Goal: Transaction & Acquisition: Purchase product/service

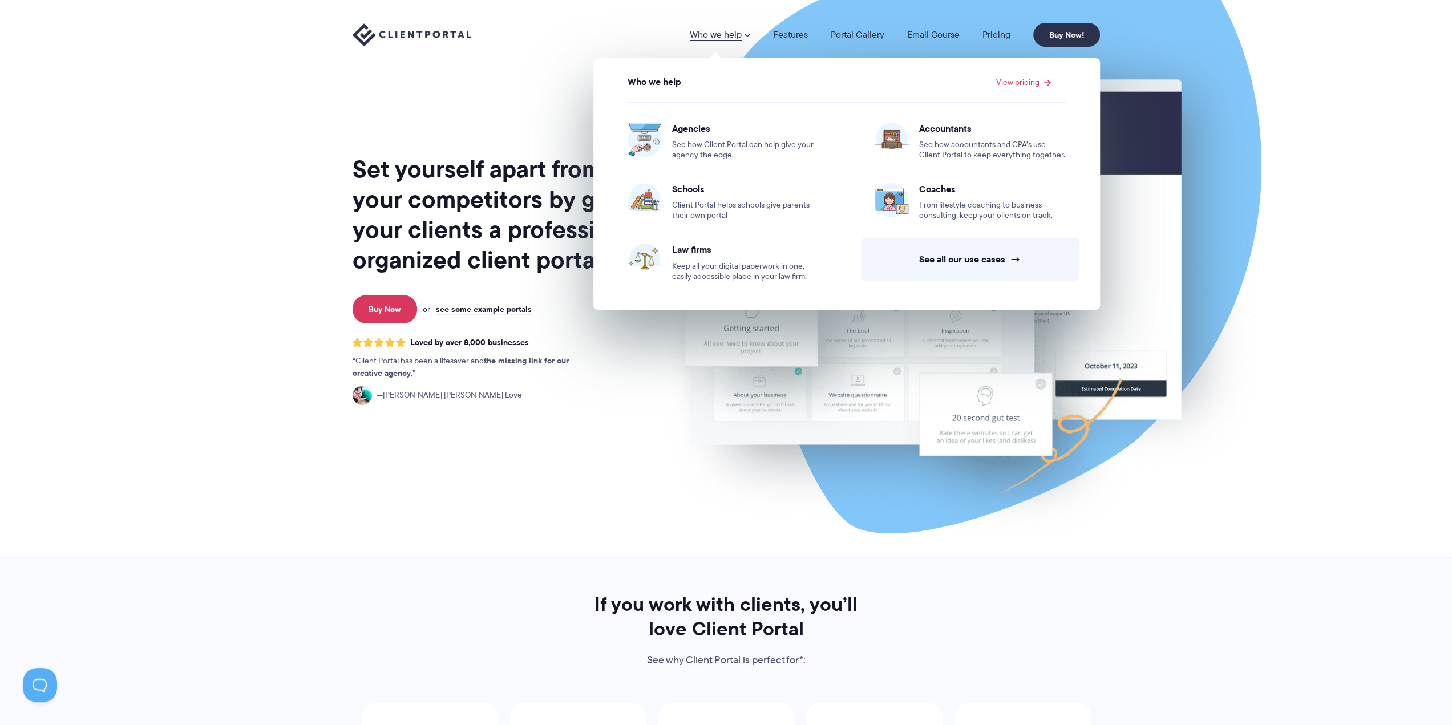
click at [734, 36] on link "Who we help" at bounding box center [720, 34] width 60 height 9
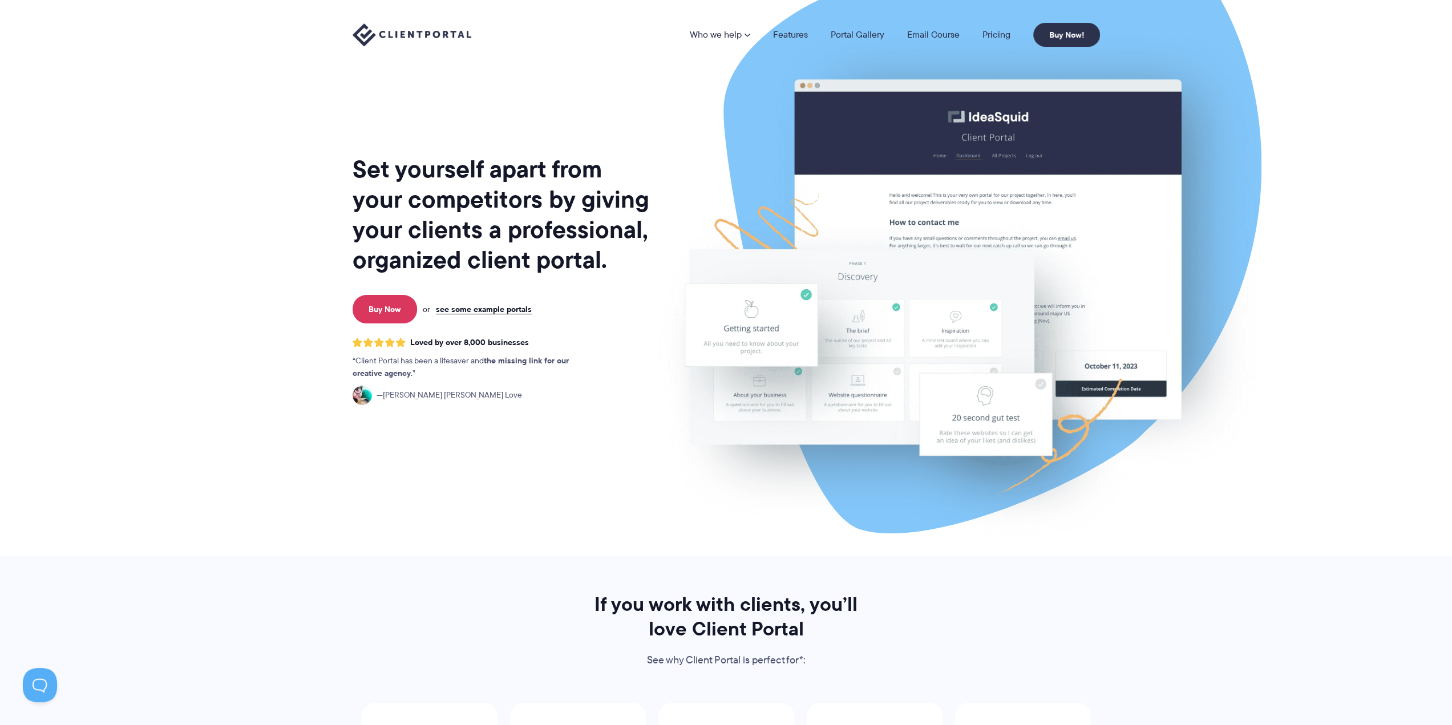
click at [736, 35] on link "Who we help" at bounding box center [720, 34] width 60 height 9
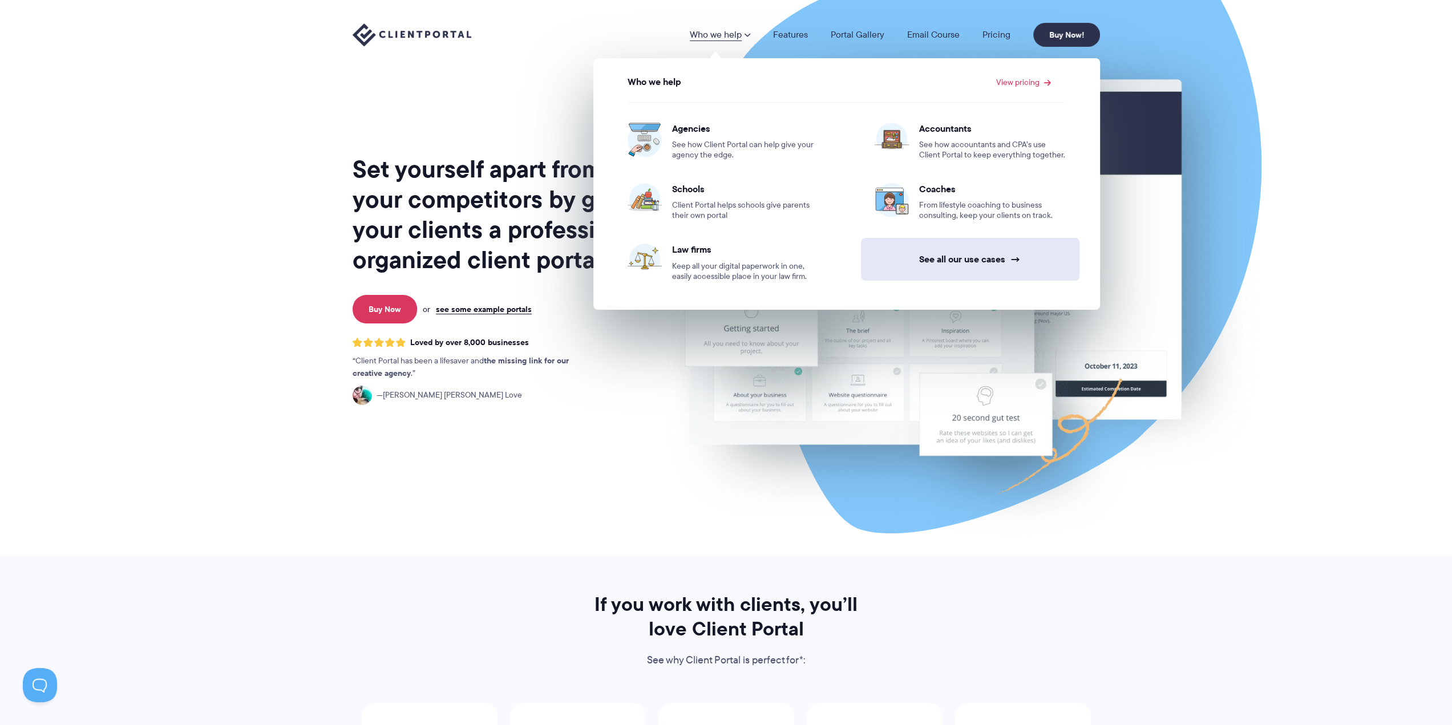
click at [936, 259] on link "See all our use cases →" at bounding box center [970, 259] width 219 height 43
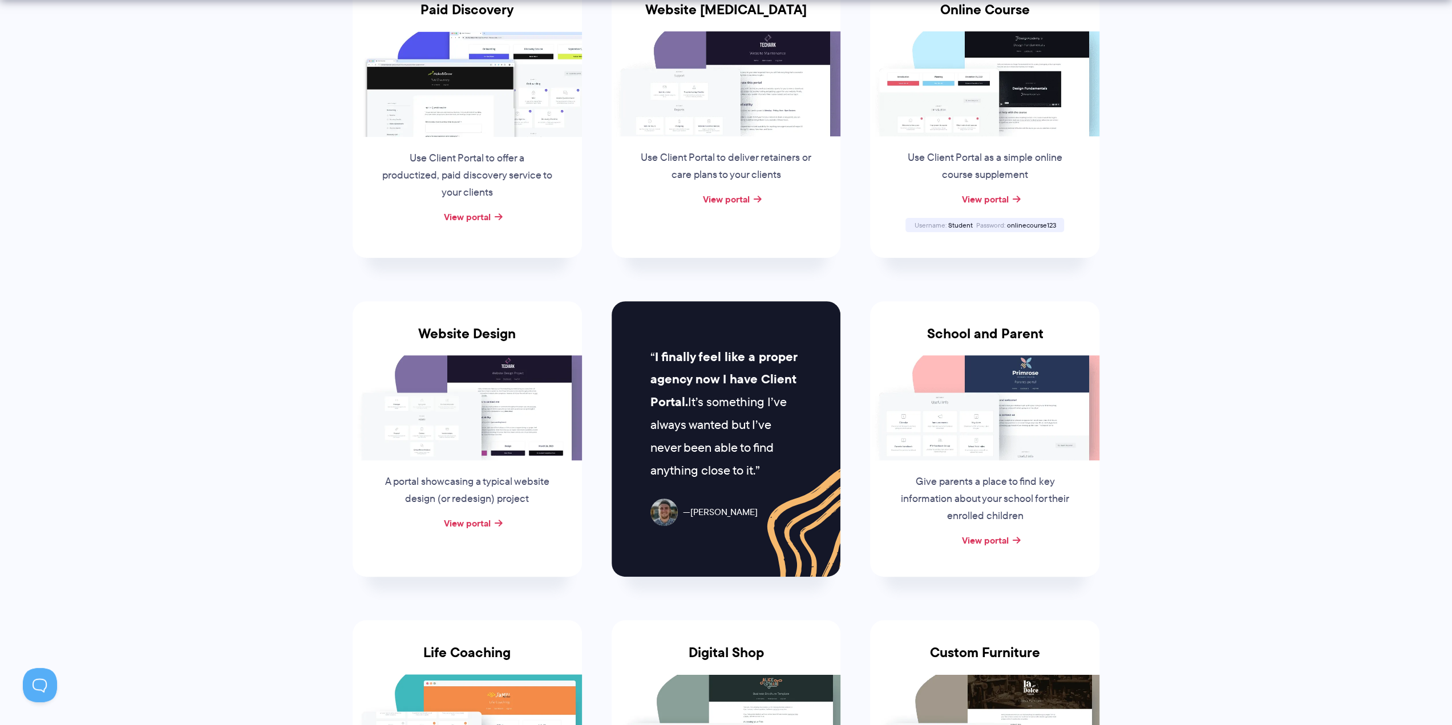
click at [523, 84] on img at bounding box center [467, 83] width 229 height 105
click at [491, 214] on link "View portal" at bounding box center [467, 217] width 47 height 14
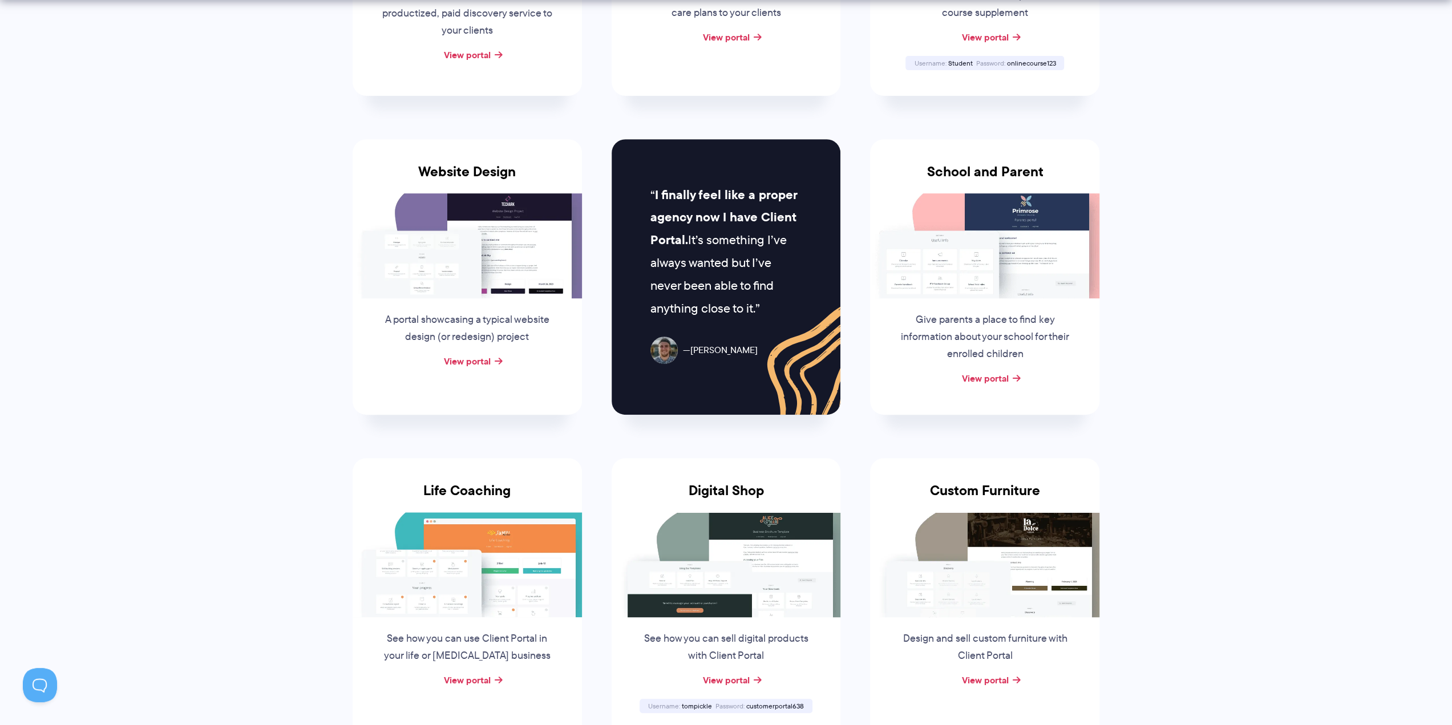
scroll to position [514, 0]
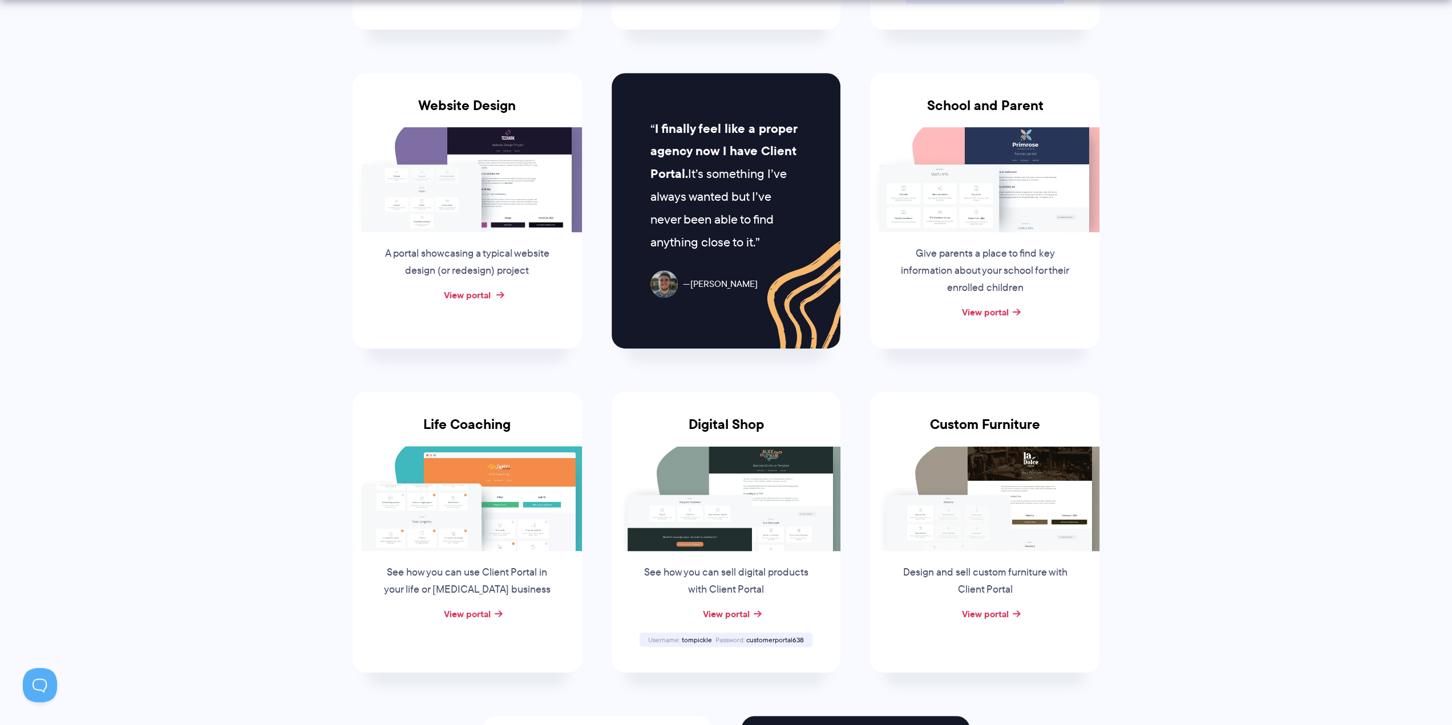
click at [487, 290] on link "View portal" at bounding box center [467, 295] width 47 height 14
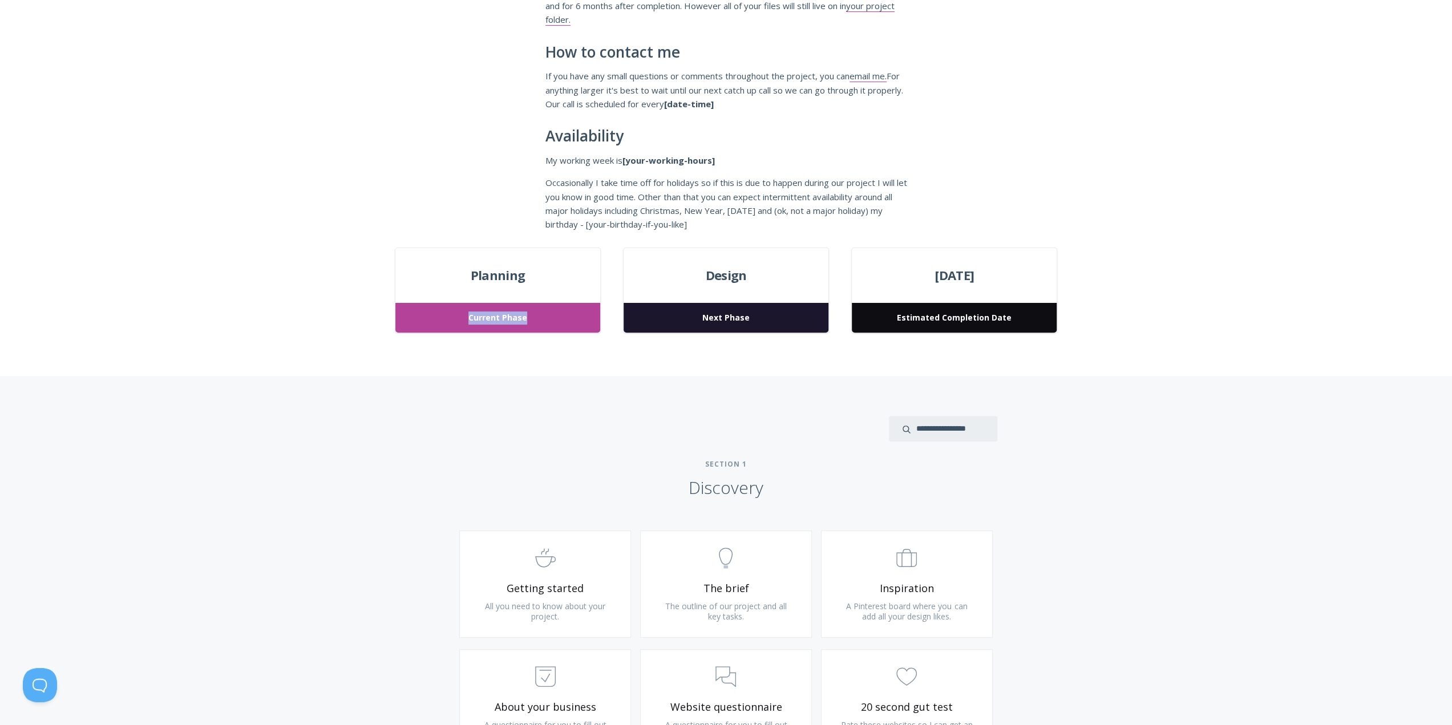
drag, startPoint x: 566, startPoint y: 320, endPoint x: 451, endPoint y: 315, distance: 114.8
click at [451, 315] on span "Current Phase" at bounding box center [497, 318] width 204 height 30
click at [744, 346] on div "Planning Current Phase Design Next Phase March 24, 2023 Estimated Completion Da…" at bounding box center [726, 312] width 730 height 129
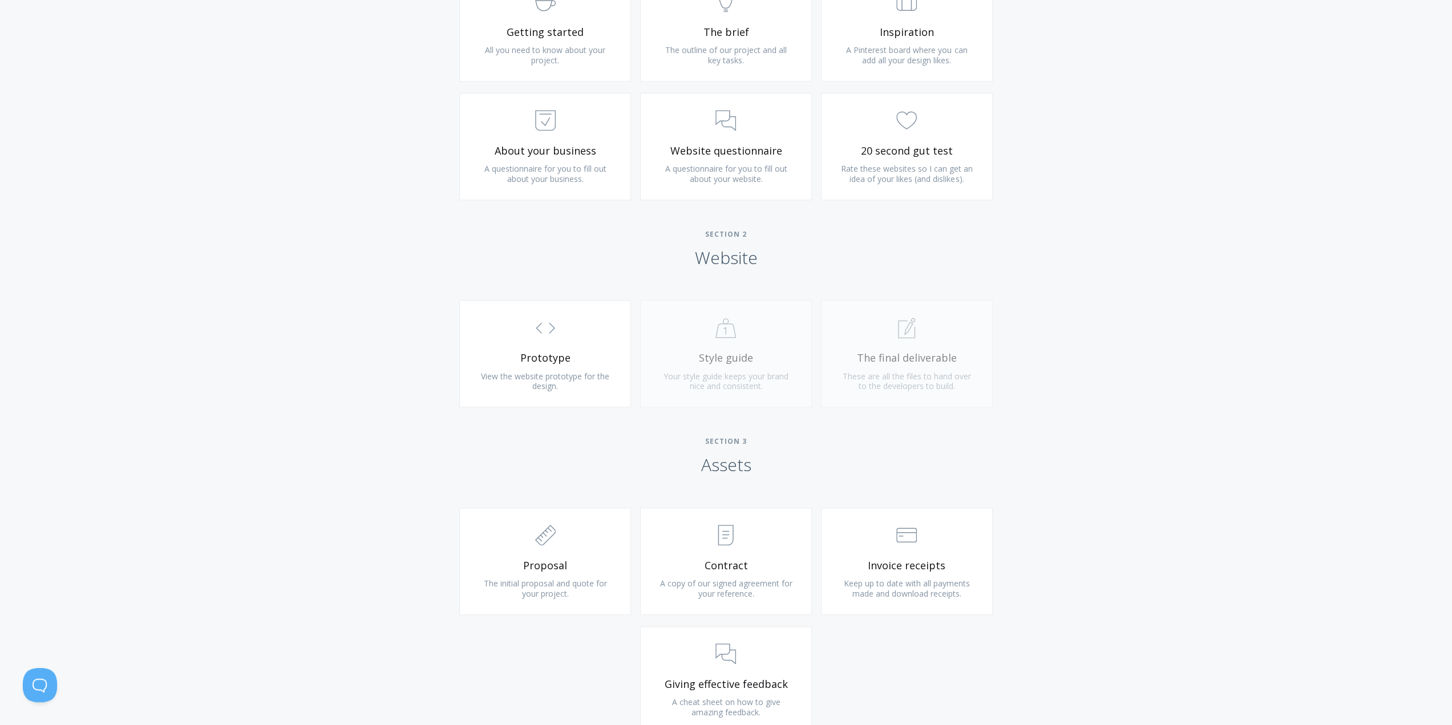
scroll to position [856, 0]
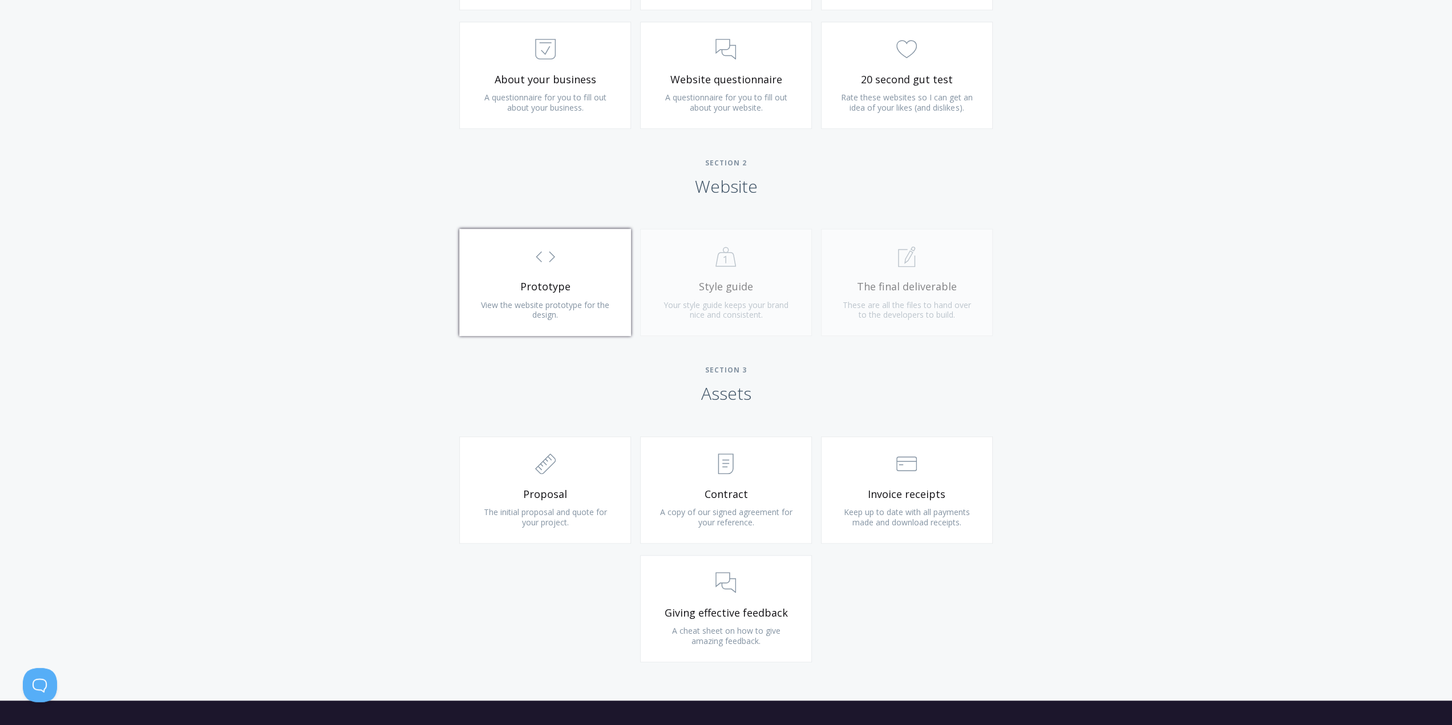
click at [547, 277] on link ".st0{fill:none;stroke:#000000;stroke-width:2;stroke-miterlimit:10;} Untitled-16…" at bounding box center [545, 282] width 172 height 107
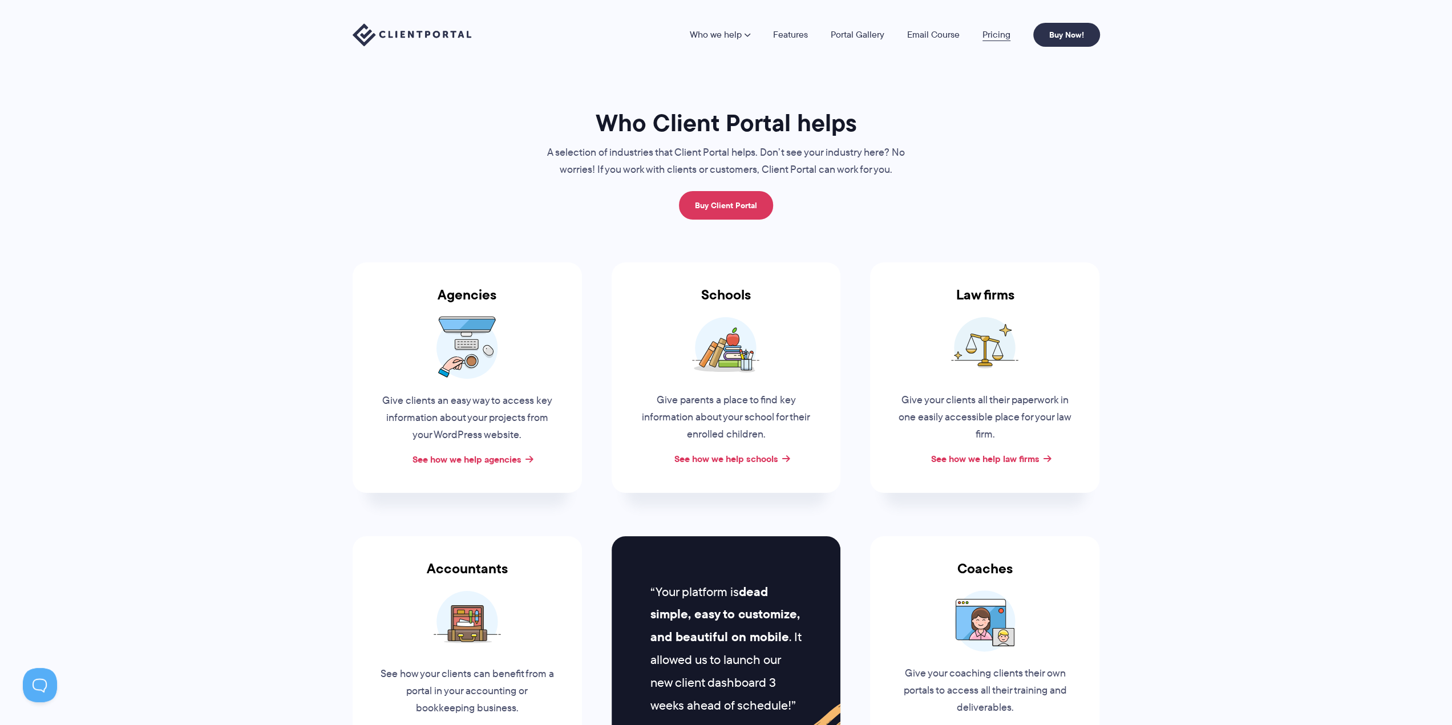
click at [987, 33] on link "Pricing" at bounding box center [997, 34] width 28 height 9
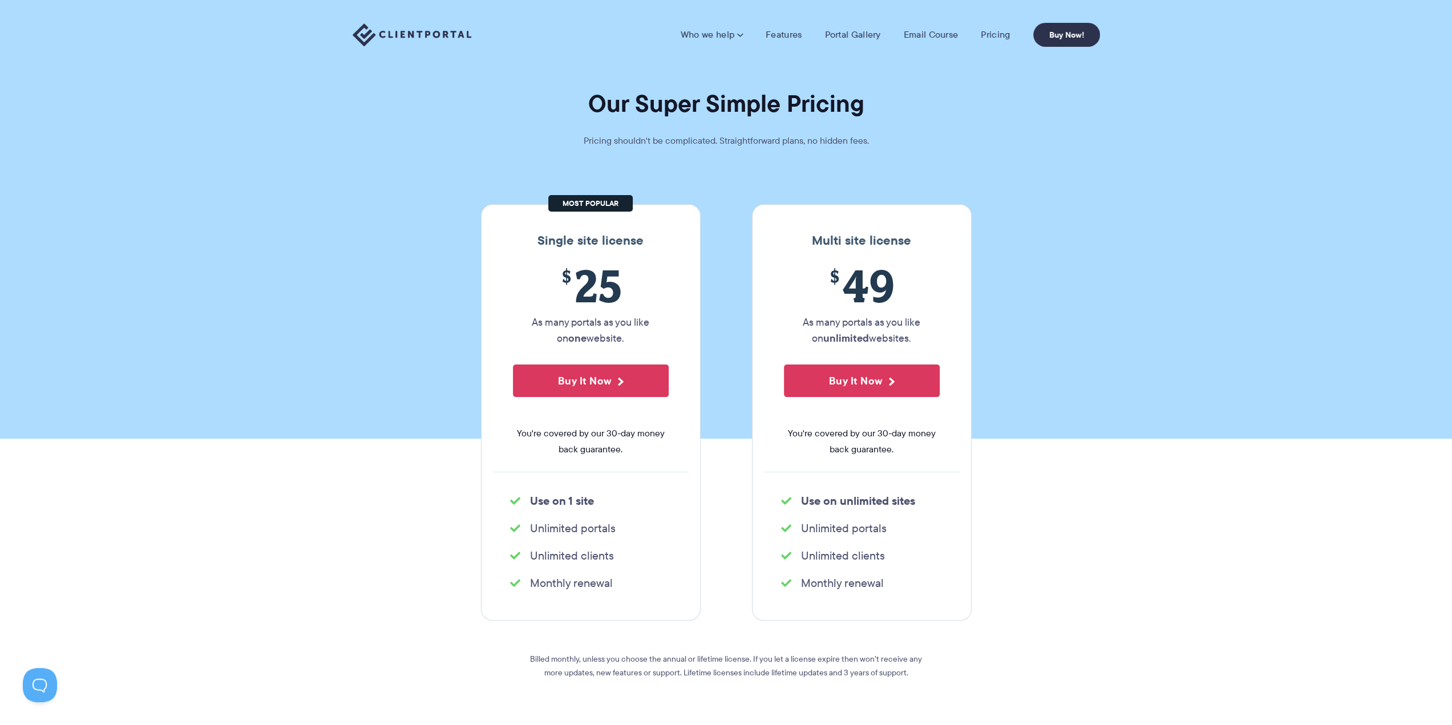
click at [875, 361] on div "$ 49 As many portals as you like on unlimited websites. Buy It Now You're cover…" at bounding box center [862, 366] width 196 height 212
click at [873, 367] on button "Buy It Now" at bounding box center [862, 381] width 156 height 33
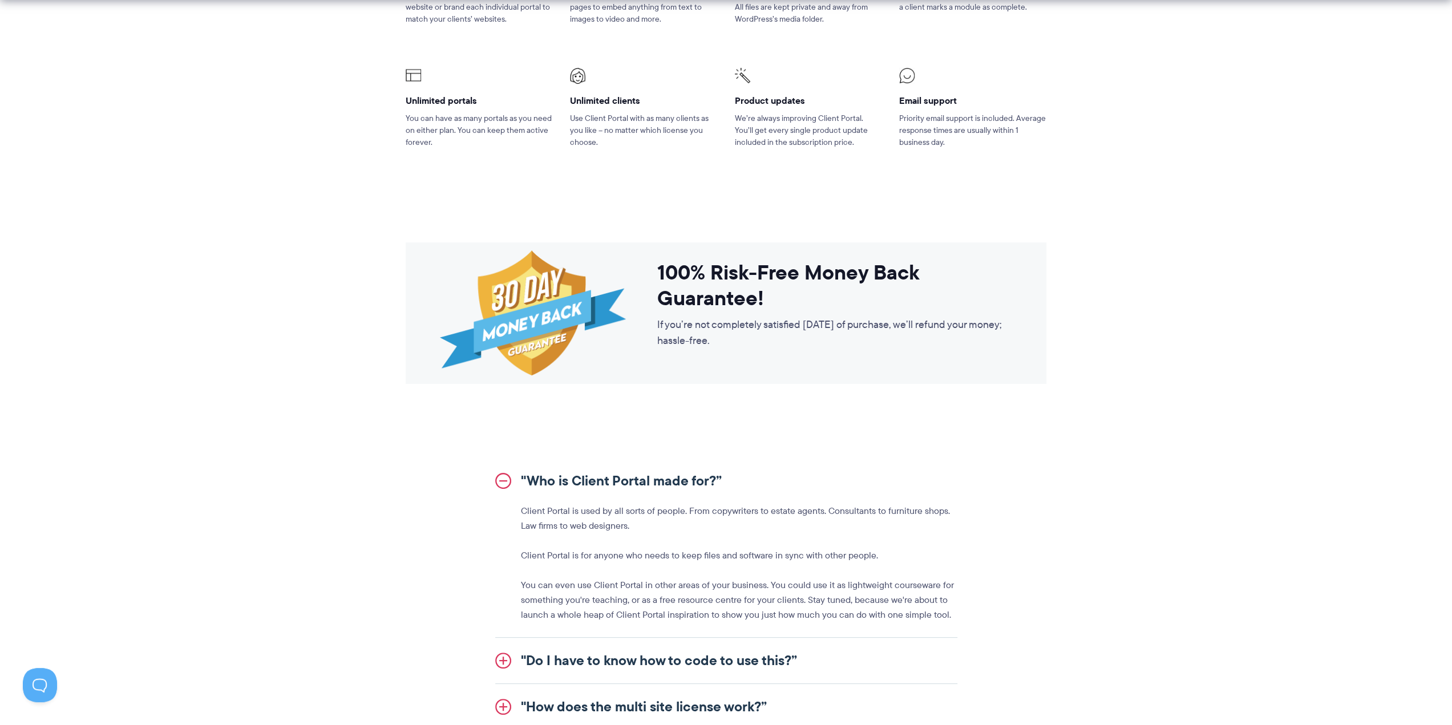
scroll to position [970, 0]
